Goal: Task Accomplishment & Management: Complete application form

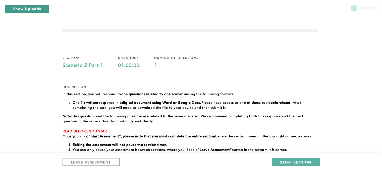
click at [27, 11] on button "Show Uploads" at bounding box center [27, 9] width 44 height 8
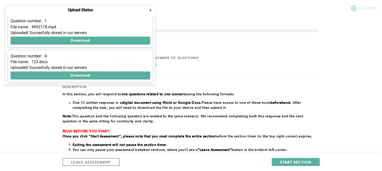
click at [150, 10] on button "x" at bounding box center [150, 10] width 5 height 5
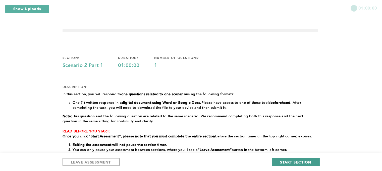
click at [293, 161] on span "START SECTION" at bounding box center [295, 162] width 31 height 5
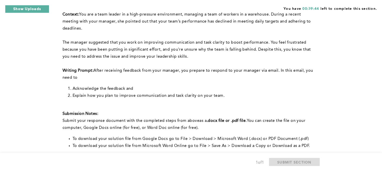
scroll to position [147, 0]
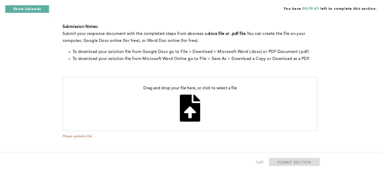
click at [200, 100] on input "file" at bounding box center [190, 103] width 254 height 53
type input "C:\fakepath\Leadership Performance- Feedback.docx"
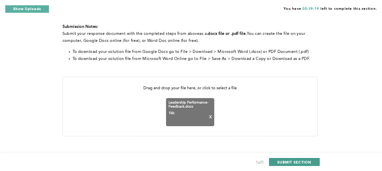
click at [303, 162] on span "SUBMIT SECTION" at bounding box center [294, 162] width 34 height 5
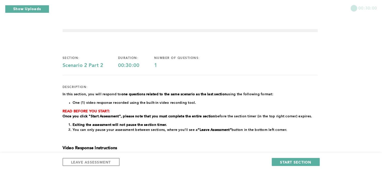
scroll to position [108, 0]
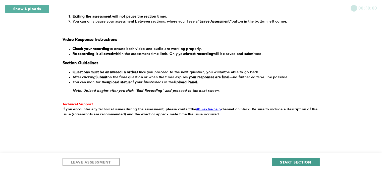
click at [301, 164] on span "START SECTION" at bounding box center [295, 162] width 31 height 5
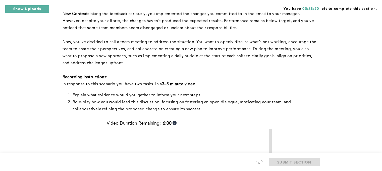
scroll to position [267, 0]
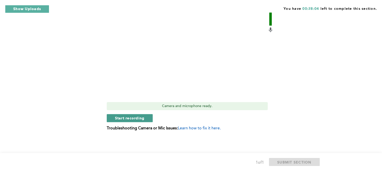
click at [140, 119] on span "Start recording" at bounding box center [130, 118] width 30 height 5
click at [140, 119] on span "Stop recording" at bounding box center [129, 118] width 29 height 5
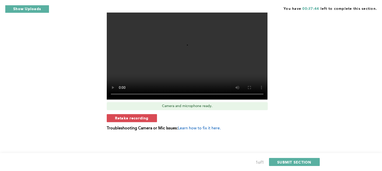
click at [140, 119] on span "Retake recording" at bounding box center [132, 118] width 34 height 5
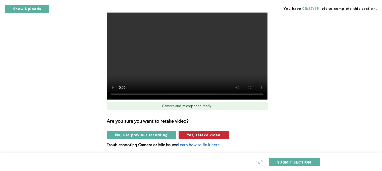
click at [204, 136] on span "Yes, retake video" at bounding box center [204, 135] width 34 height 5
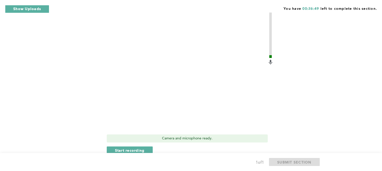
scroll to position [244, 0]
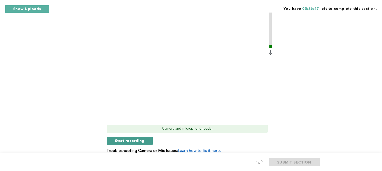
click at [136, 142] on span "Start recording" at bounding box center [130, 140] width 30 height 5
click at [136, 142] on span "Stop recording" at bounding box center [129, 140] width 29 height 5
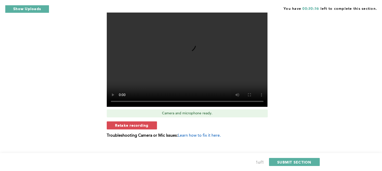
scroll to position [267, 0]
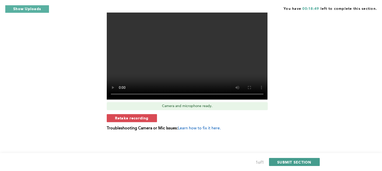
click at [293, 161] on span "SUBMIT SECTION" at bounding box center [294, 162] width 34 height 5
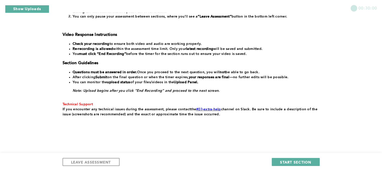
scroll to position [0, 0]
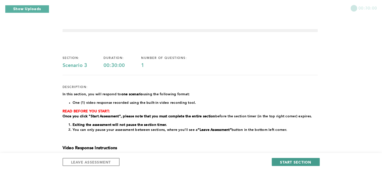
click at [306, 162] on span "START SECTION" at bounding box center [295, 162] width 31 height 5
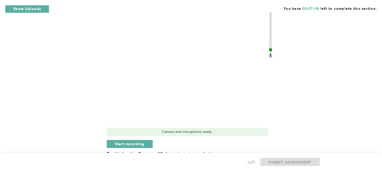
scroll to position [152, 0]
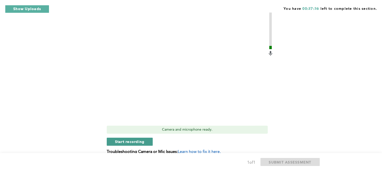
click at [140, 139] on span "Start recording" at bounding box center [130, 141] width 30 height 5
click at [140, 139] on span "Stop recording" at bounding box center [129, 141] width 29 height 5
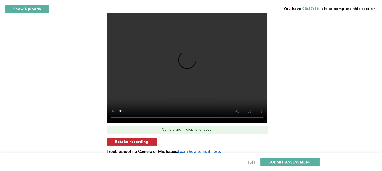
click at [131, 139] on span "Retake recording" at bounding box center [132, 141] width 34 height 5
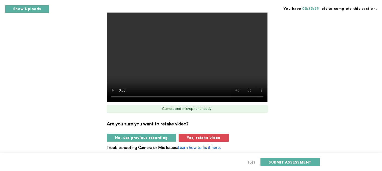
scroll to position [176, 0]
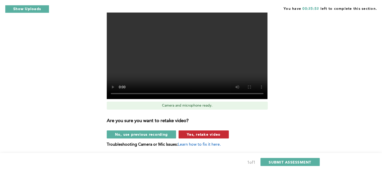
click at [217, 132] on span "Yes, retake video" at bounding box center [204, 134] width 34 height 5
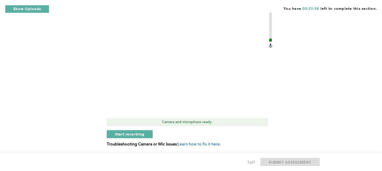
scroll to position [166, 0]
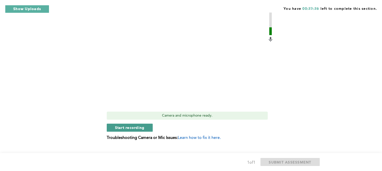
click at [136, 125] on span "Start recording" at bounding box center [130, 127] width 30 height 5
click at [129, 125] on span "Stop recording" at bounding box center [129, 127] width 29 height 5
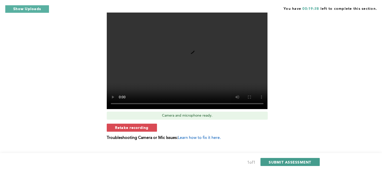
click at [297, 161] on span "SUBMIT ASSESSMENT" at bounding box center [290, 162] width 42 height 5
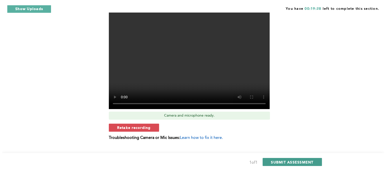
scroll to position [0, 0]
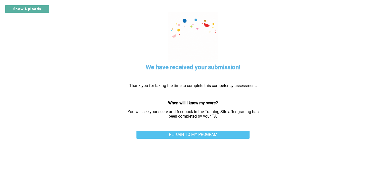
click at [232, 137] on link "RETURN TO MY PROGRAM" at bounding box center [192, 135] width 113 height 8
